Goal: Information Seeking & Learning: Learn about a topic

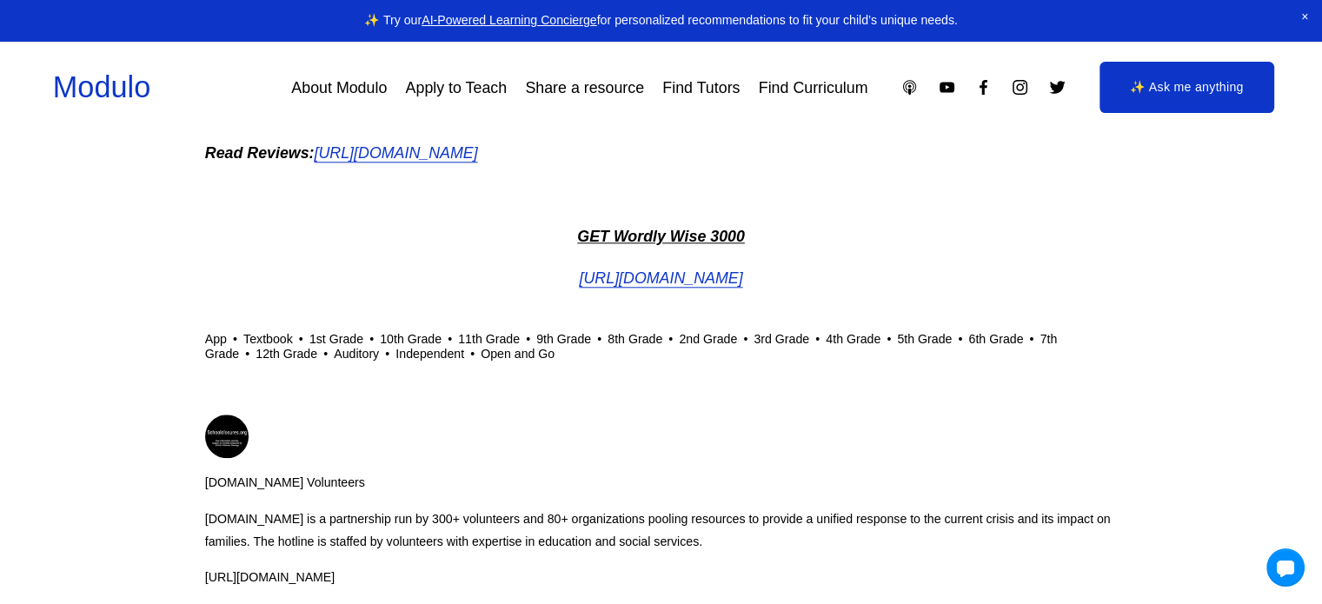
scroll to position [1739, 0]
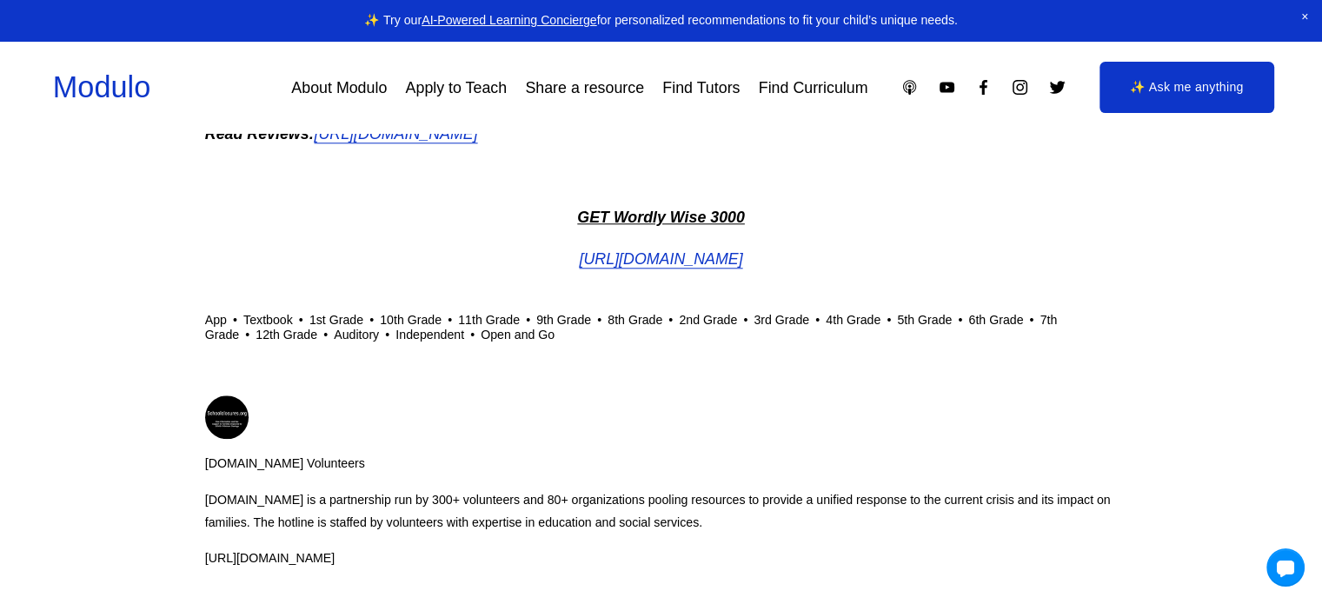
click at [722, 260] on em "[URL][DOMAIN_NAME]" at bounding box center [660, 258] width 163 height 17
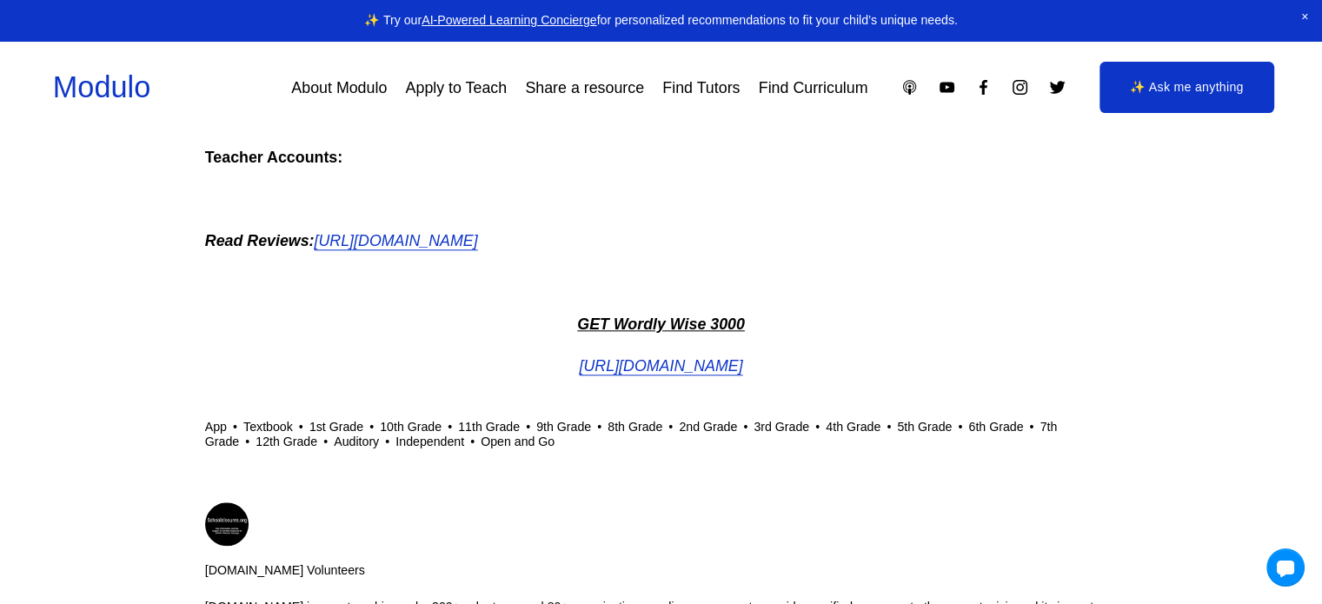
scroll to position [1565, 0]
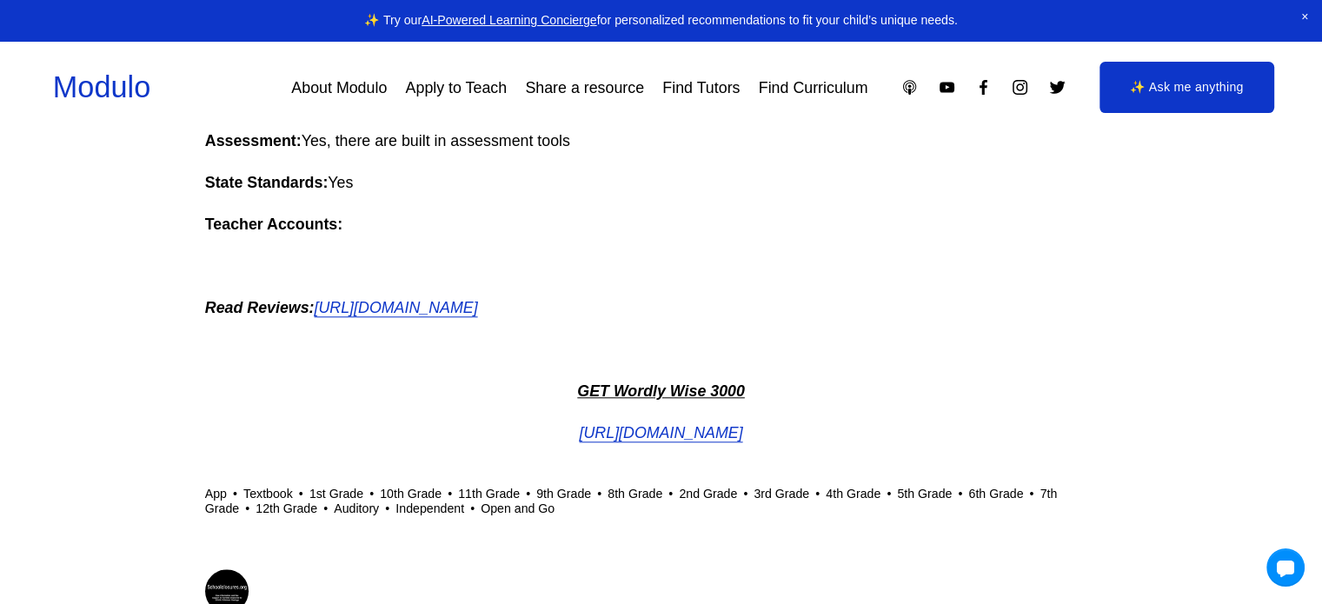
click at [587, 319] on p "Read Reviews: https://www.homeschoolbuyersco-op.org/Wordly-Wise-3000-Online-tes…" at bounding box center [661, 308] width 913 height 28
click at [477, 305] on em "[URL][DOMAIN_NAME]" at bounding box center [395, 307] width 163 height 17
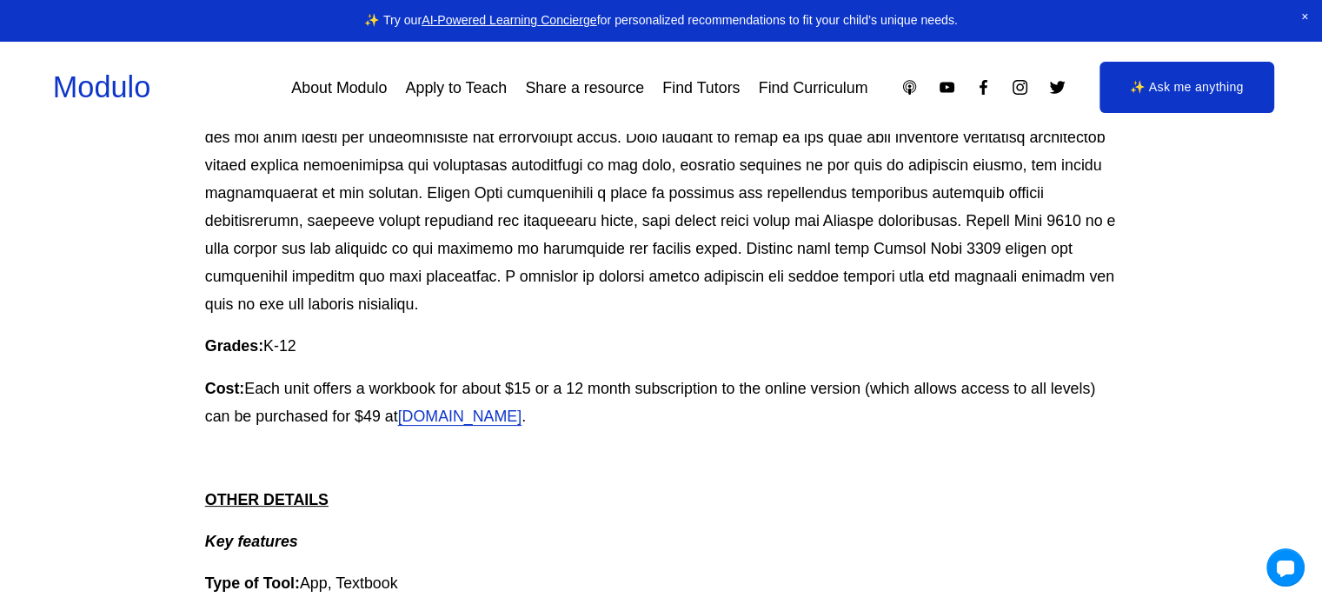
scroll to position [261, 0]
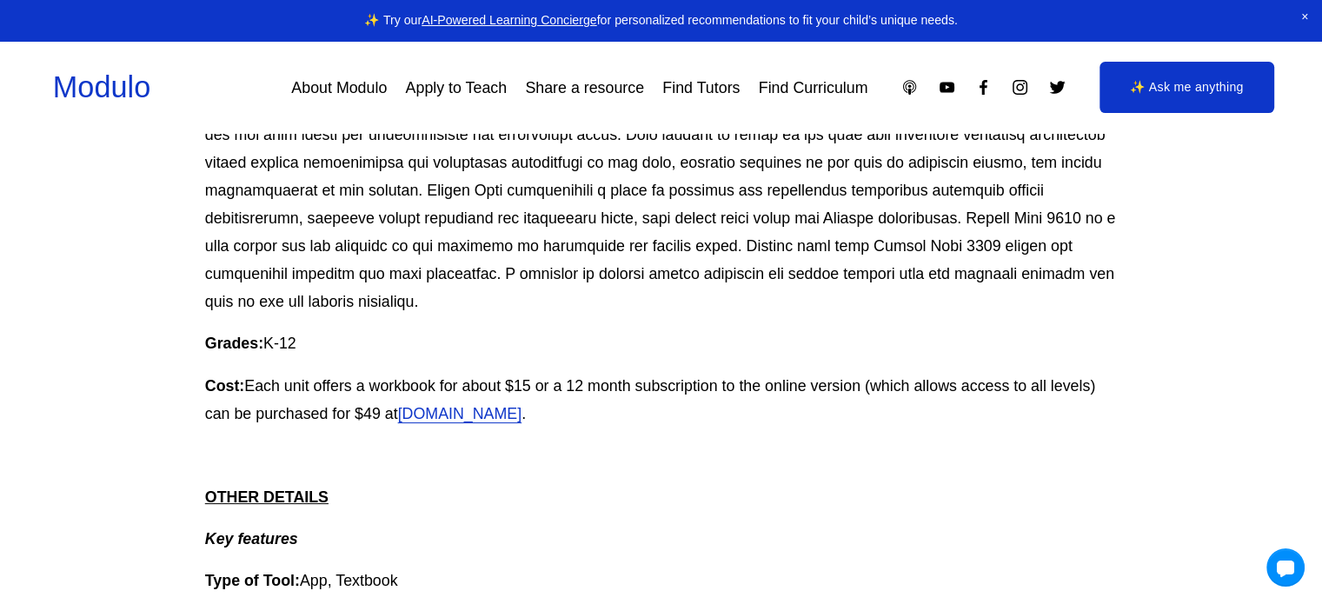
click at [523, 422] on link "[DOMAIN_NAME]" at bounding box center [460, 413] width 124 height 17
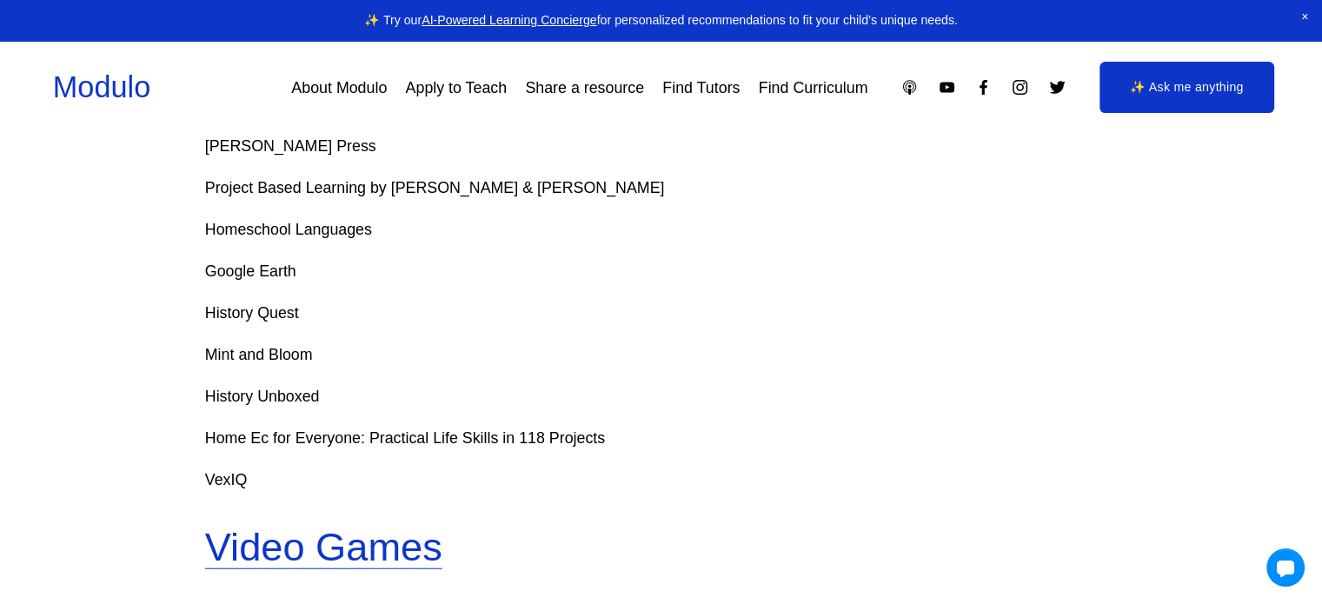
scroll to position [4260, 0]
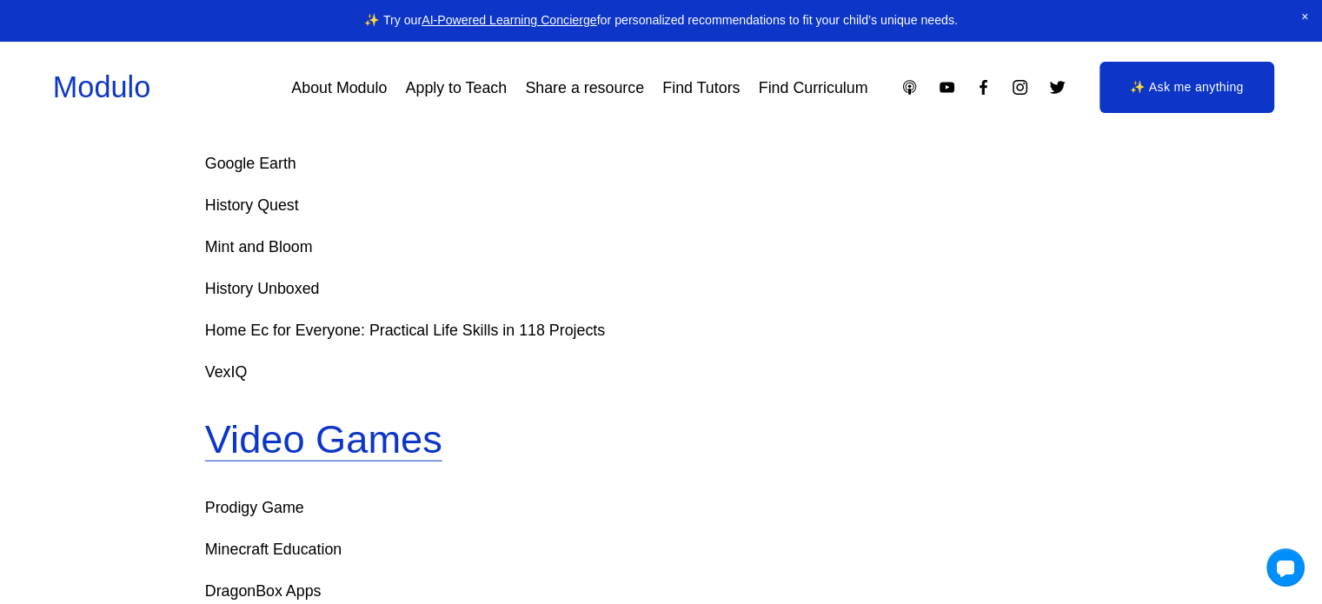
click at [439, 341] on p "Home Ec for Everyone: Practical Life Skills in 118 Projects" at bounding box center [661, 330] width 913 height 28
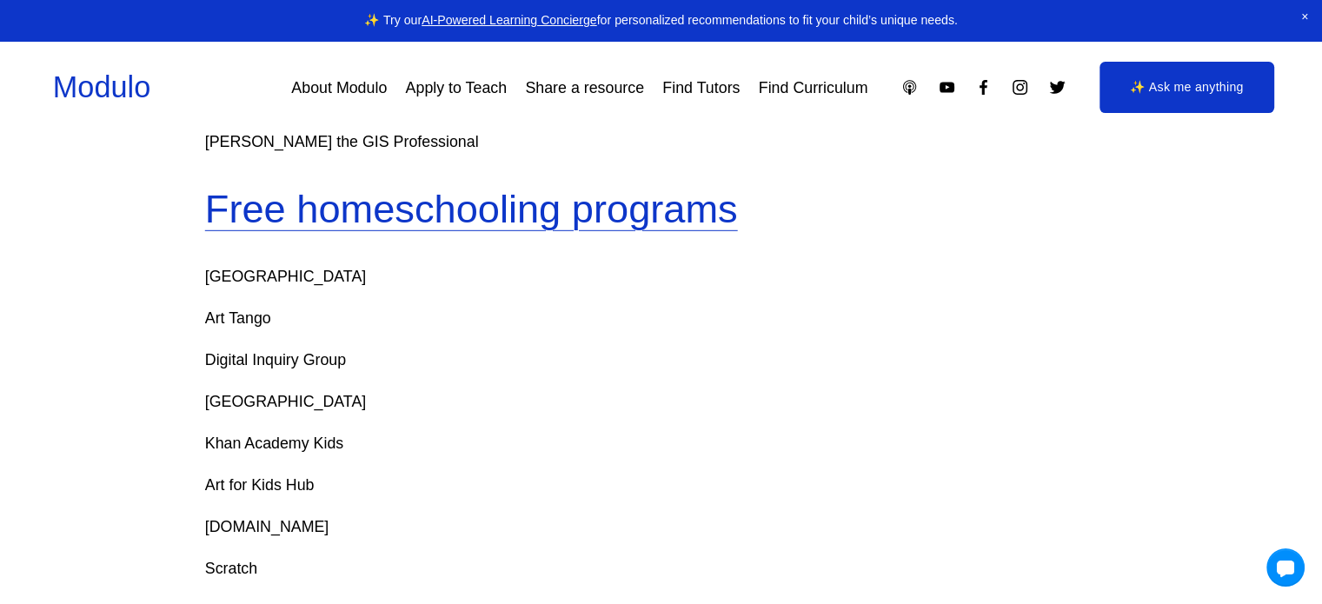
scroll to position [5217, 0]
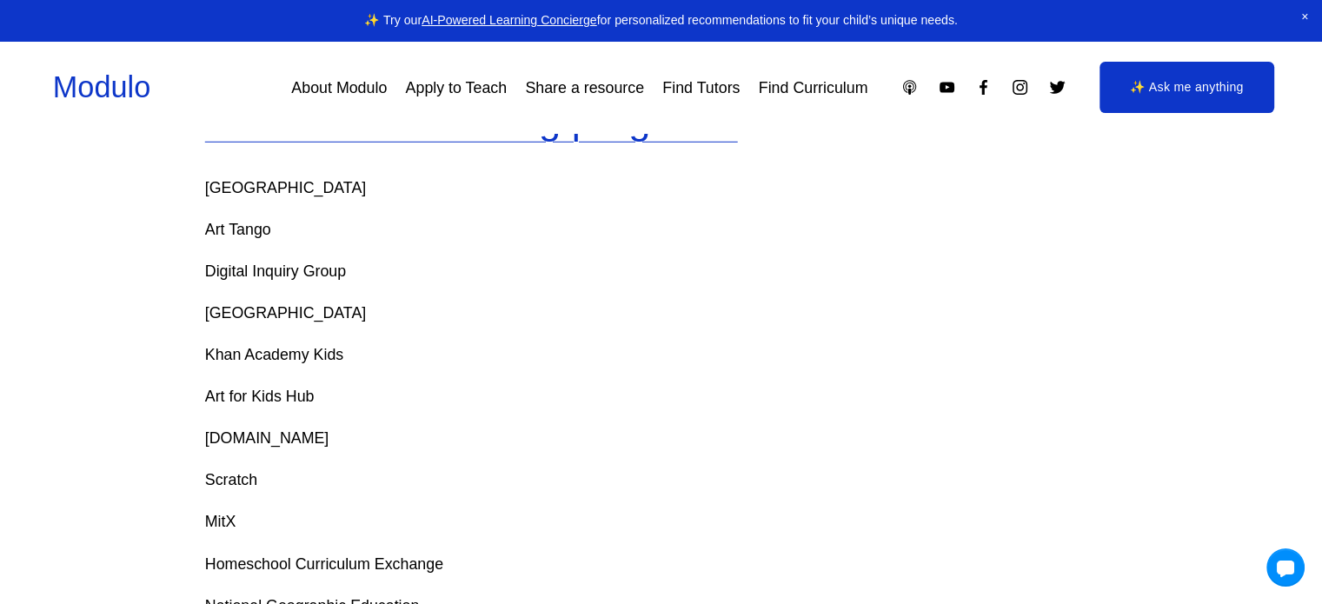
click at [278, 285] on p "Digital Inquiry Group" at bounding box center [661, 271] width 913 height 28
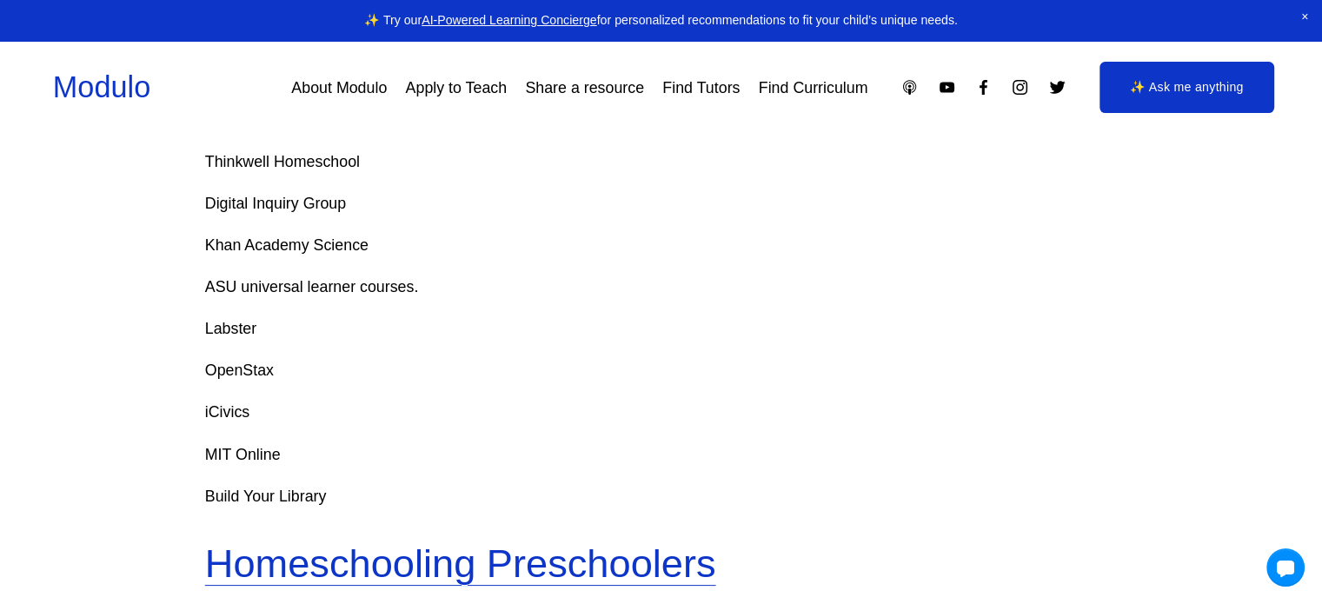
scroll to position [7304, 0]
